Goal: Information Seeking & Learning: Learn about a topic

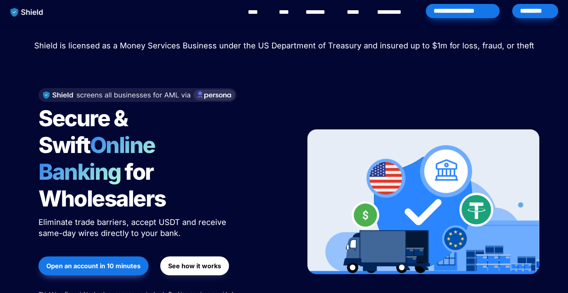
click at [388, 14] on link "**********" at bounding box center [395, 11] width 36 height 9
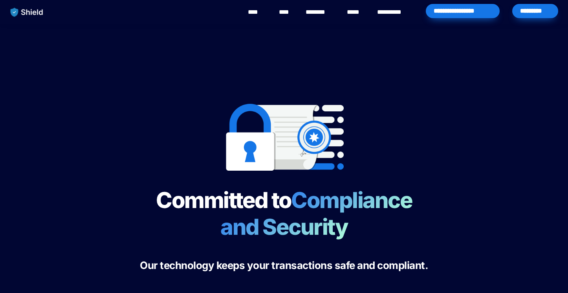
click at [320, 15] on link "********" at bounding box center [320, 11] width 28 height 9
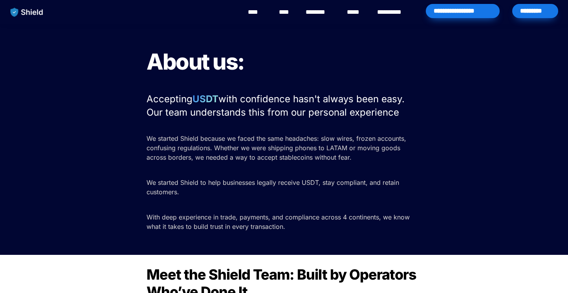
click at [361, 9] on link "****" at bounding box center [355, 11] width 17 height 9
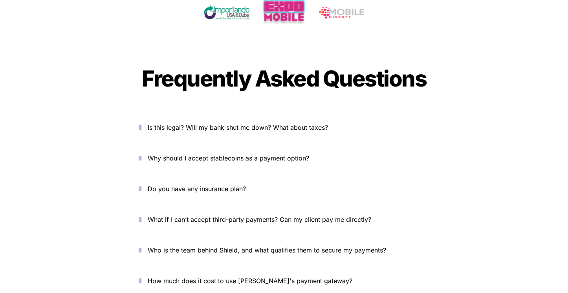
scroll to position [2598, 0]
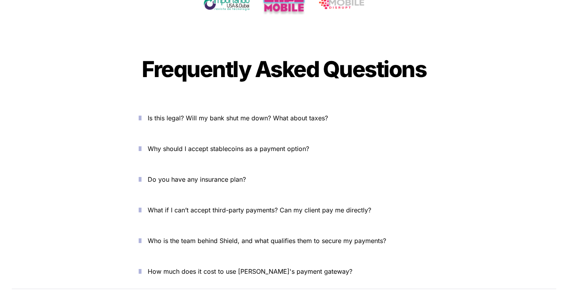
click at [252, 114] on span "Is this legal? Will my bank shut me down? What about taxes?" at bounding box center [238, 118] width 180 height 8
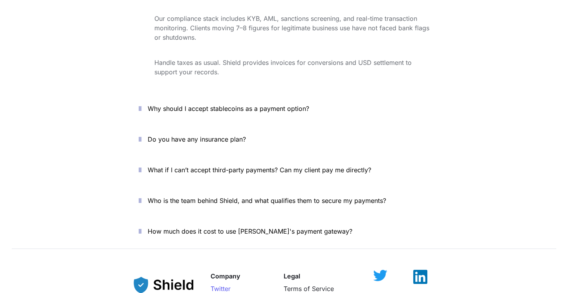
scroll to position [2760, 0]
click at [233, 196] on span "Who is the team behind Shield, and what qualifies them to secure my payments?" at bounding box center [267, 200] width 239 height 8
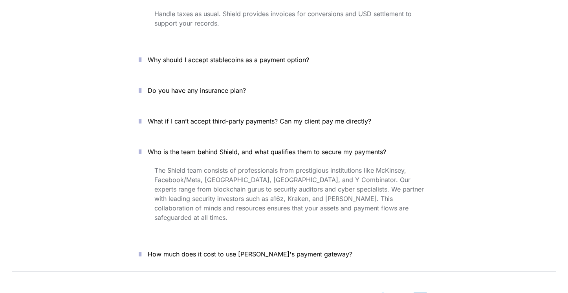
scroll to position [2818, 0]
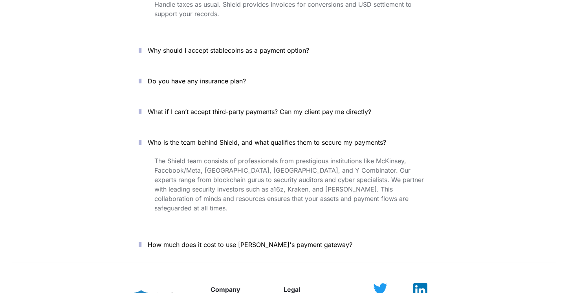
click at [240, 241] on span "How much does it cost to use Shield's payment gateway?" at bounding box center [250, 245] width 205 height 8
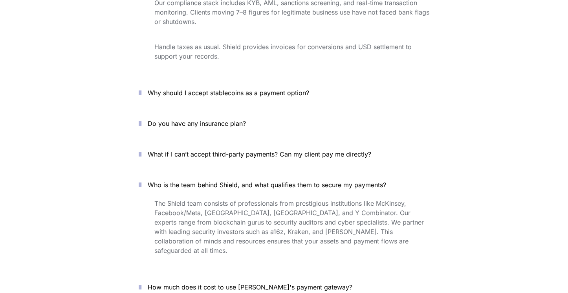
scroll to position [2764, 0]
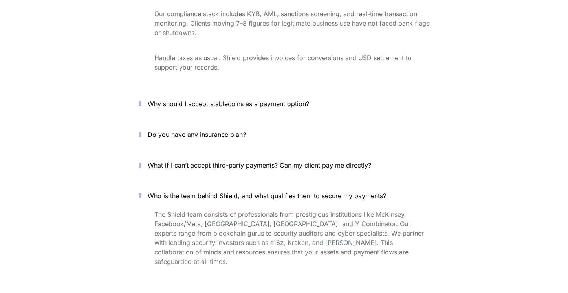
click at [228, 159] on p "What if I can’t accept third-party payments? Can my client pay me directly?" at bounding box center [289, 165] width 282 height 13
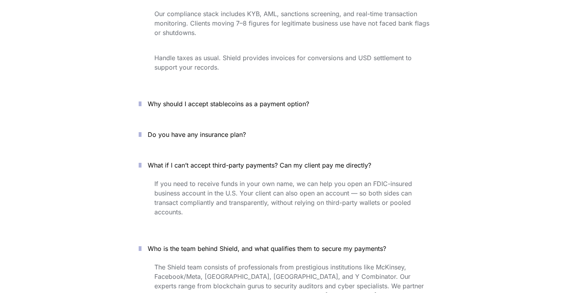
scroll to position [2740, 0]
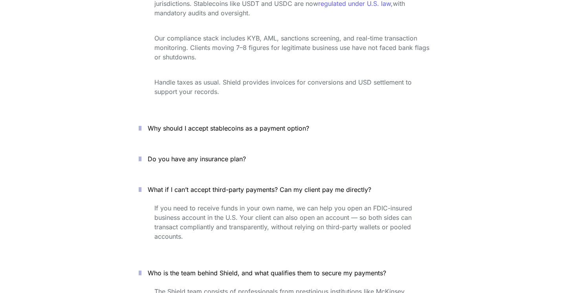
click at [222, 147] on button "Do you have any insurance plan?" at bounding box center [284, 159] width 314 height 24
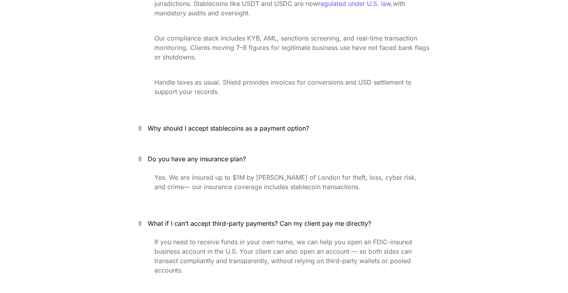
click at [226, 124] on span "Why should I accept stablecoins as a payment option?" at bounding box center [229, 128] width 162 height 8
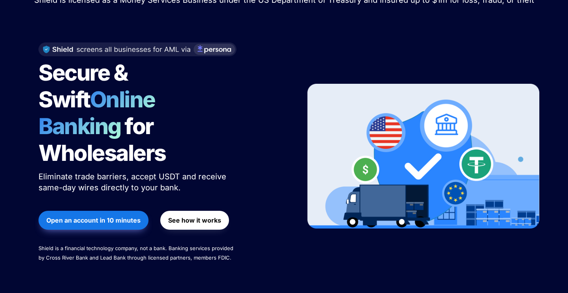
scroll to position [0, 0]
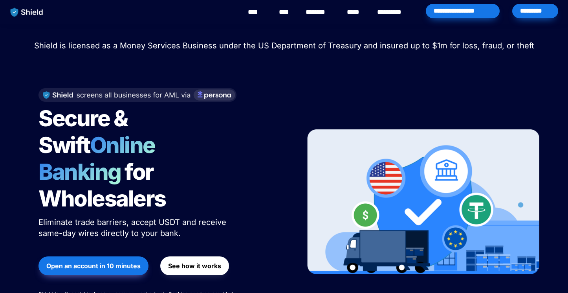
click at [327, 15] on link "********" at bounding box center [320, 11] width 28 height 9
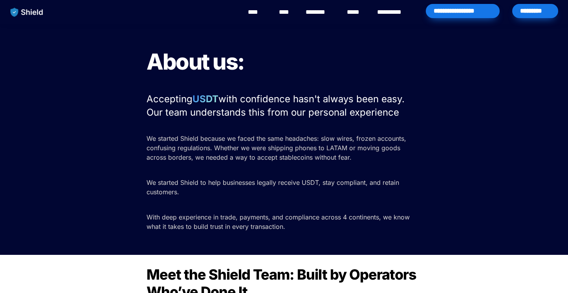
click at [180, 226] on span "With deep experience in trade, payments, and compliance across 4 continents, we…" at bounding box center [279, 221] width 265 height 17
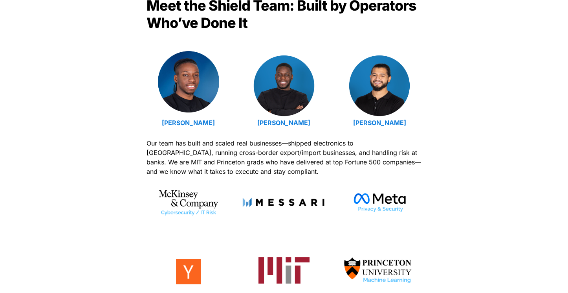
scroll to position [268, 0]
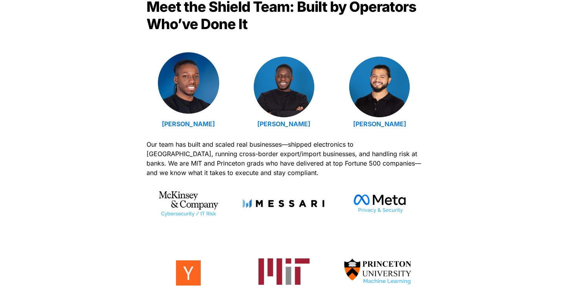
click at [199, 92] on img at bounding box center [188, 82] width 61 height 61
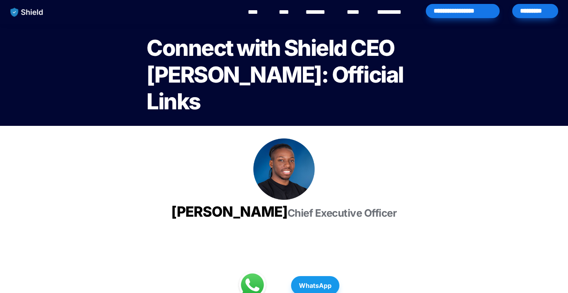
drag, startPoint x: 288, startPoint y: 101, endPoint x: 149, endPoint y: 94, distance: 139.7
click at [149, 94] on h1 "Connect with Shield CEO Emmanuel Udotong: Official Links" at bounding box center [284, 74] width 275 height 86
click at [160, 97] on span "Connect with Shield CEO Emmanuel Udotong: Official Links" at bounding box center [277, 75] width 261 height 80
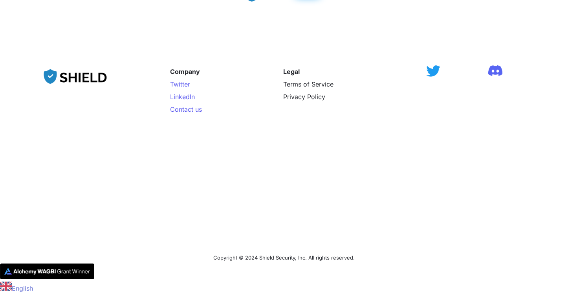
scroll to position [442, 0]
